Goal: Navigation & Orientation: Go to known website

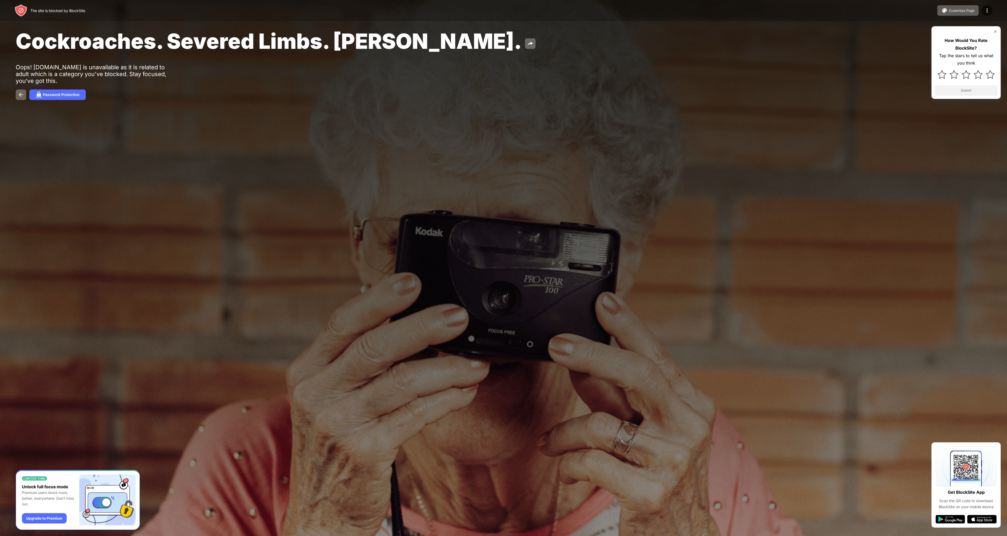
click at [726, 162] on div at bounding box center [503, 268] width 1007 height 536
